Goal: Use online tool/utility: Utilize a website feature to perform a specific function

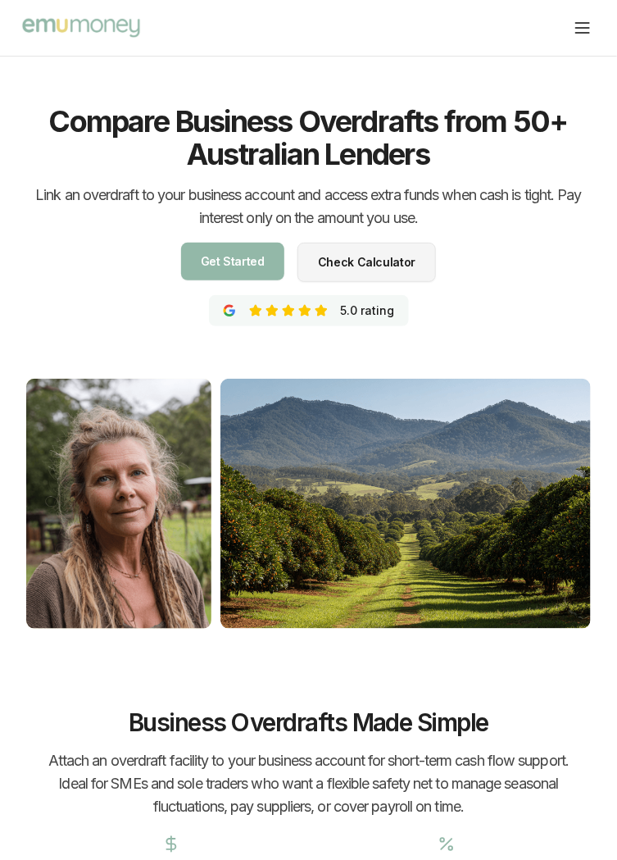
click at [382, 270] on link "Check Calculator Check Calculator" at bounding box center [367, 262] width 139 height 39
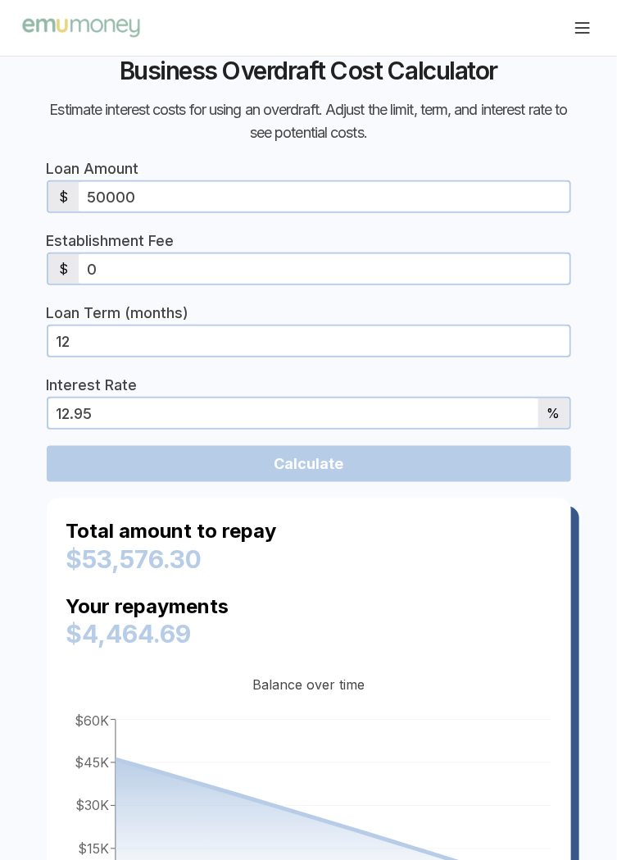
click at [102, 193] on input "50000" at bounding box center [324, 197] width 490 height 30
type input "5000"
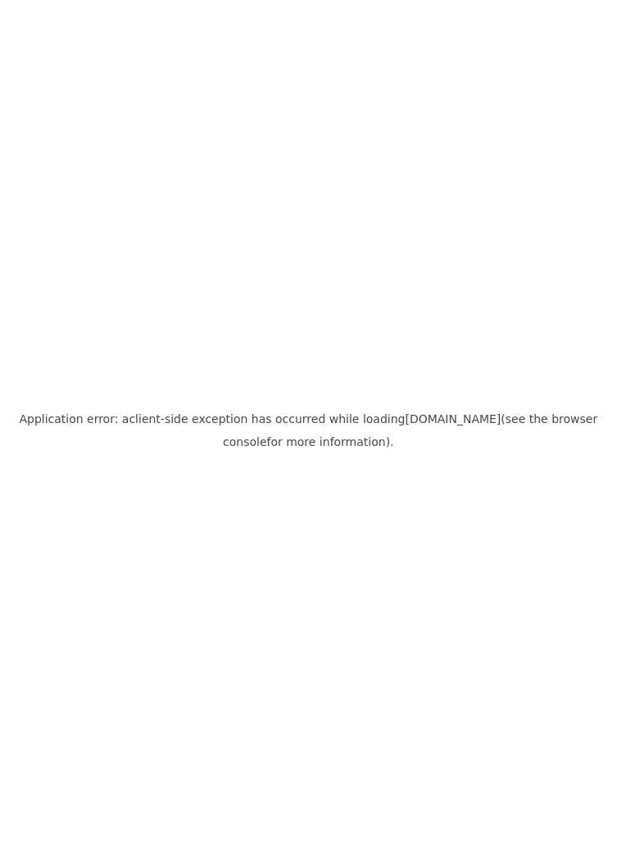
scroll to position [0, 0]
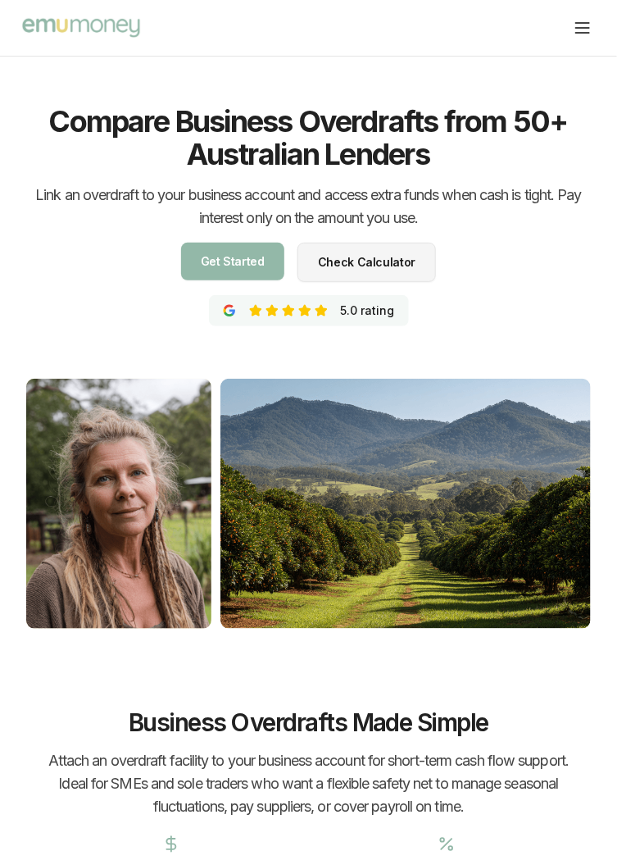
click at [380, 257] on span "Check Calculator" at bounding box center [367, 262] width 98 height 11
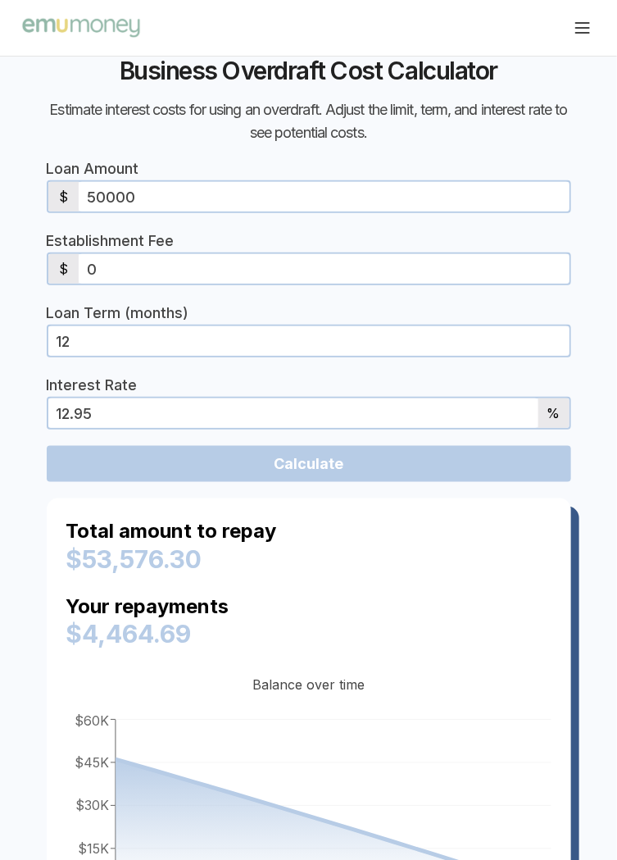
click at [95, 197] on input "50000" at bounding box center [324, 197] width 490 height 30
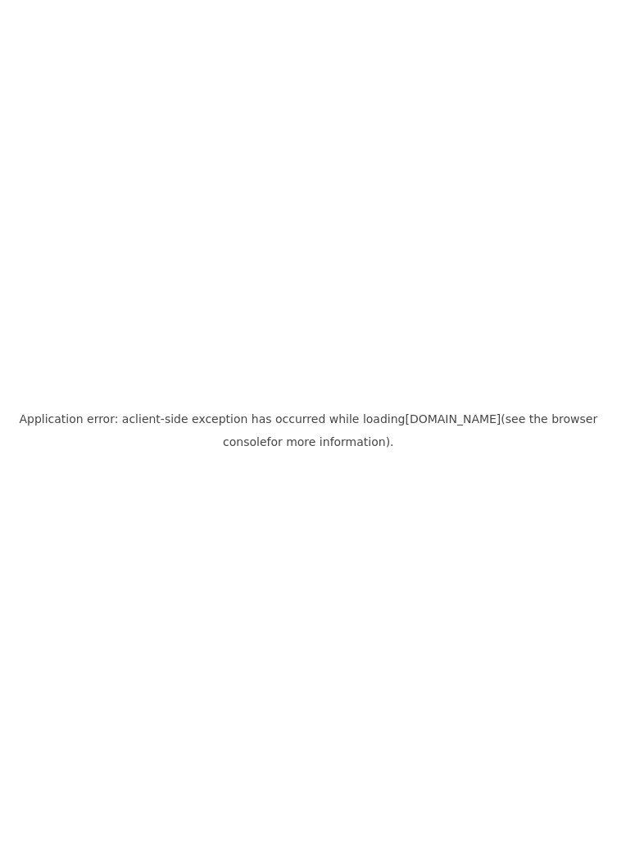
scroll to position [0, 0]
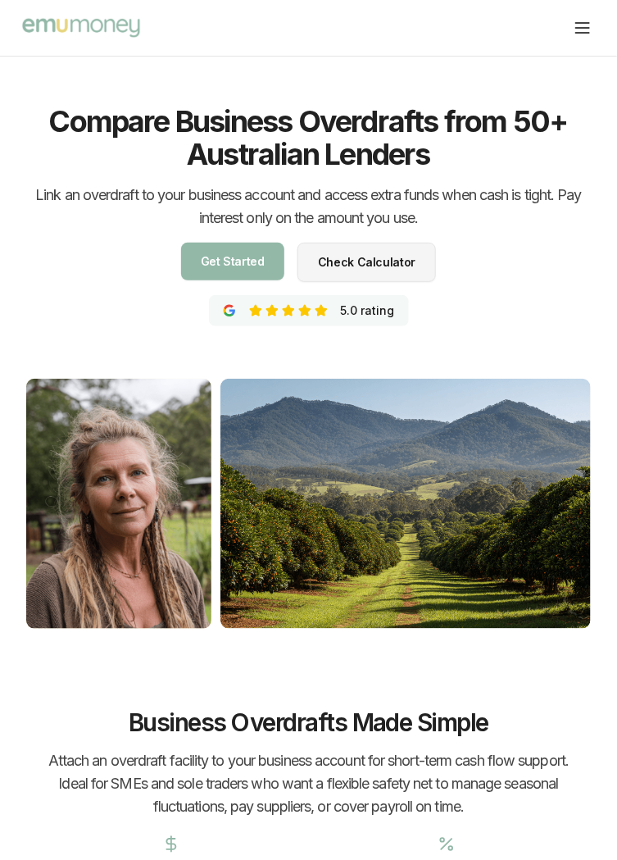
click at [391, 266] on span "Check Calculator" at bounding box center [367, 262] width 98 height 11
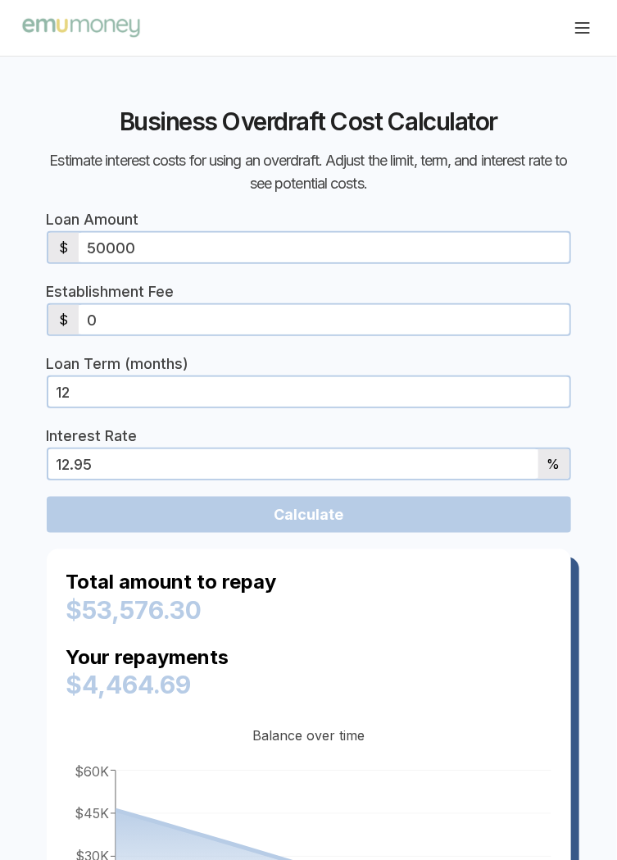
scroll to position [6080, 0]
click at [163, 240] on input "50000" at bounding box center [324, 248] width 490 height 30
type input "5"
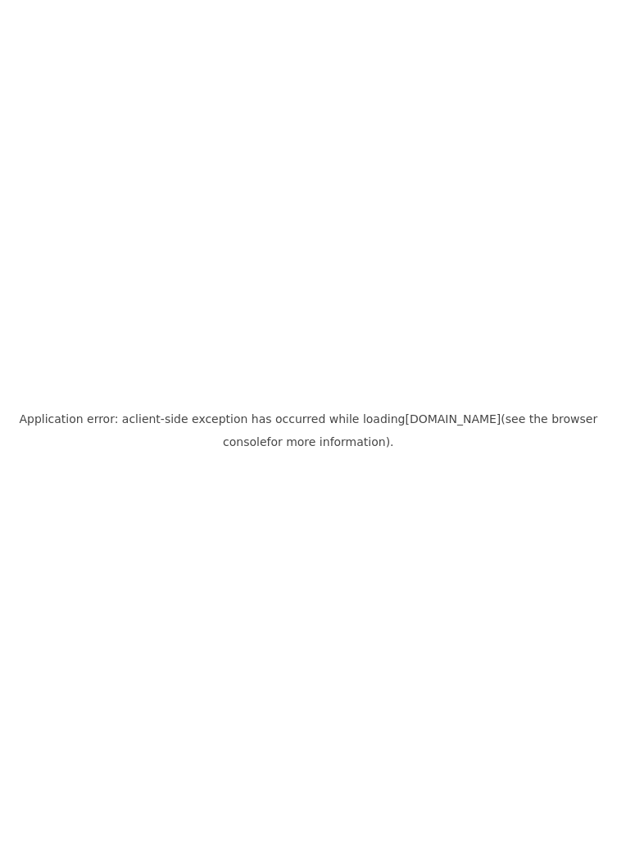
scroll to position [0, 0]
